Goal: Task Accomplishment & Management: Manage account settings

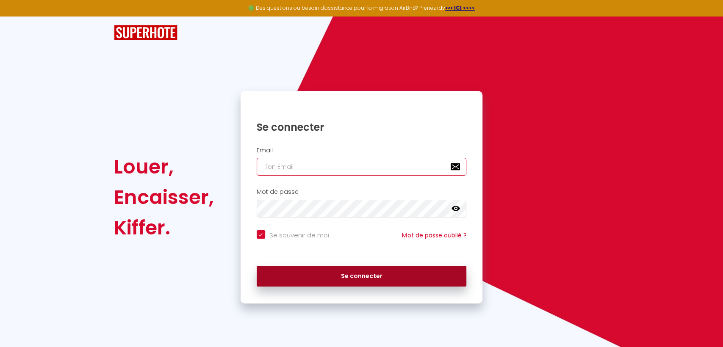
type input "[EMAIL_ADDRESS][DOMAIN_NAME]"
click at [378, 274] on button "Se connecter" at bounding box center [362, 276] width 210 height 21
checkbox input "true"
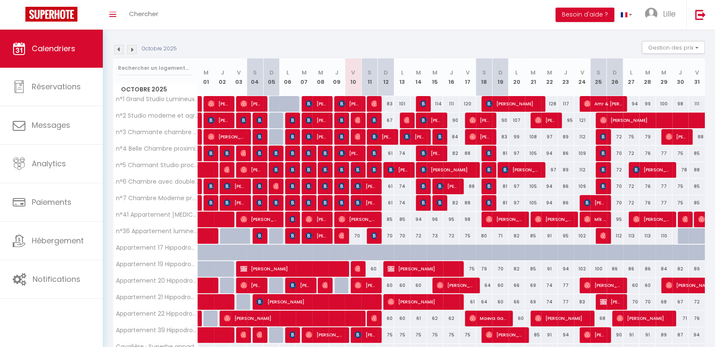
scroll to position [127, 0]
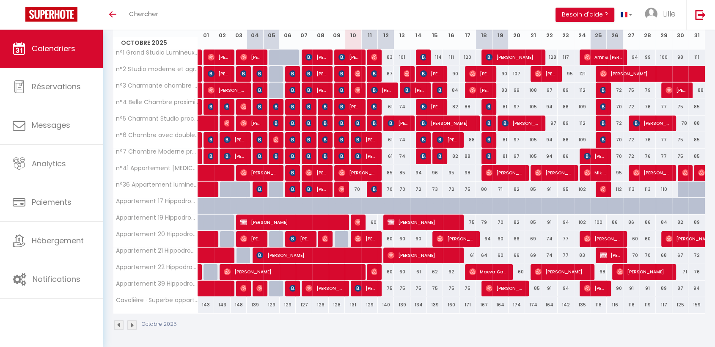
scroll to position [127, 0]
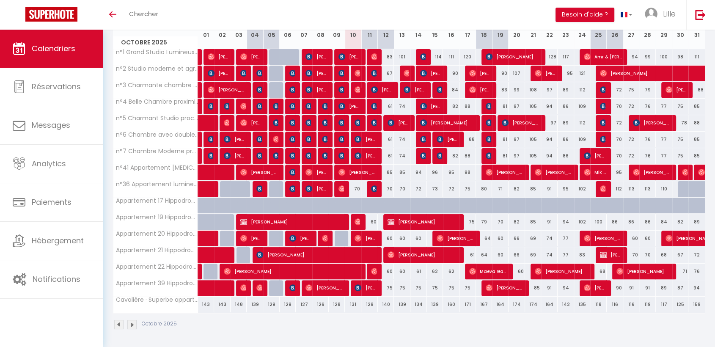
drag, startPoint x: 513, startPoint y: 99, endPoint x: 494, endPoint y: 23, distance: 78.4
click at [494, 23] on div "Toggle menubar Chercher BUTTON Besoin d'aide ? Lille Paramètres Équipe" at bounding box center [385, 15] width 648 height 30
